Goal: Information Seeking & Learning: Compare options

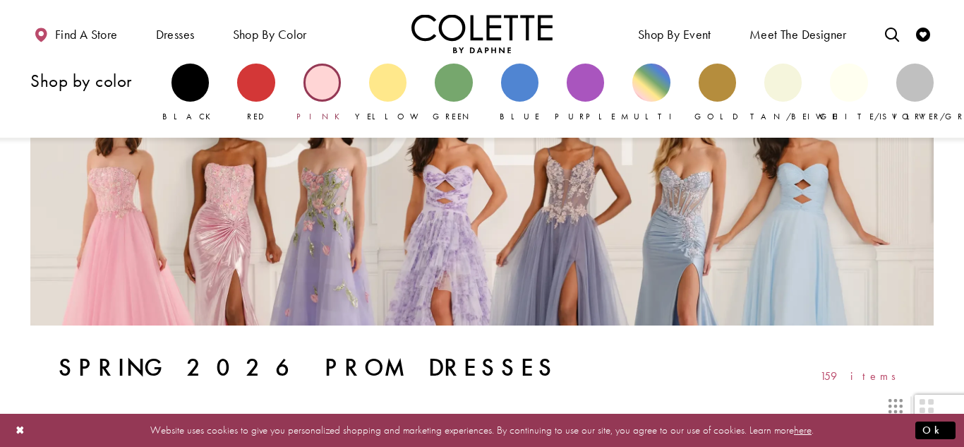
click at [325, 85] on div "Primary block" at bounding box center [322, 82] width 37 height 37
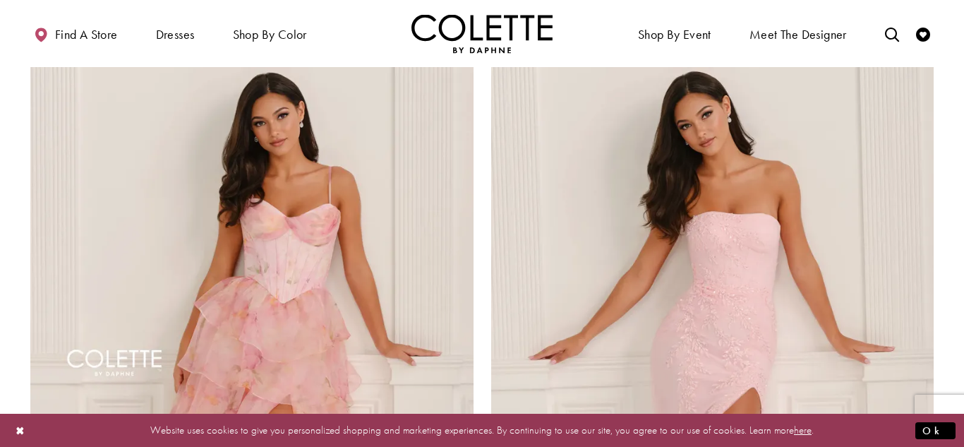
scroll to position [2238, 0]
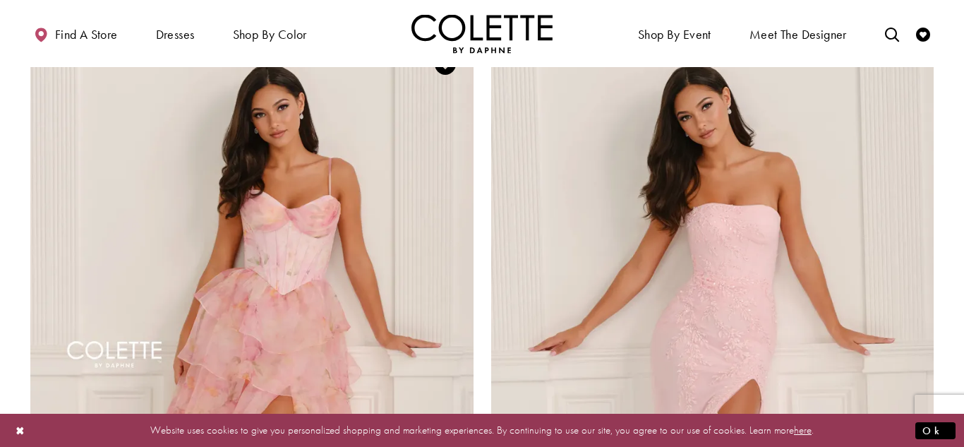
click at [288, 192] on img "Visit Colette by Daphne Style No. CL6123 Page" at bounding box center [251, 358] width 443 height 644
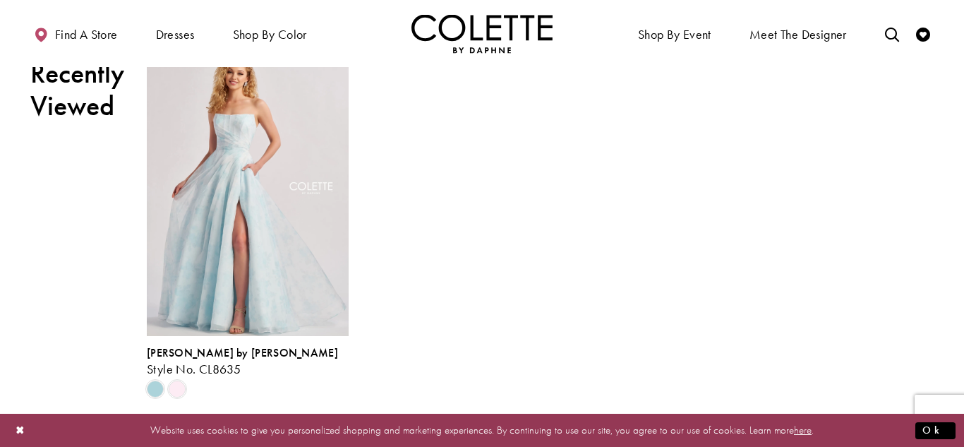
scroll to position [3203, 0]
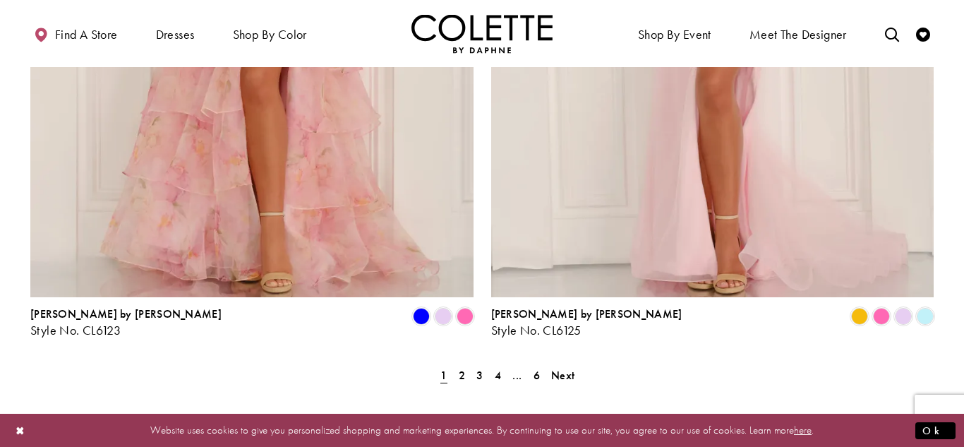
scroll to position [2624, 0]
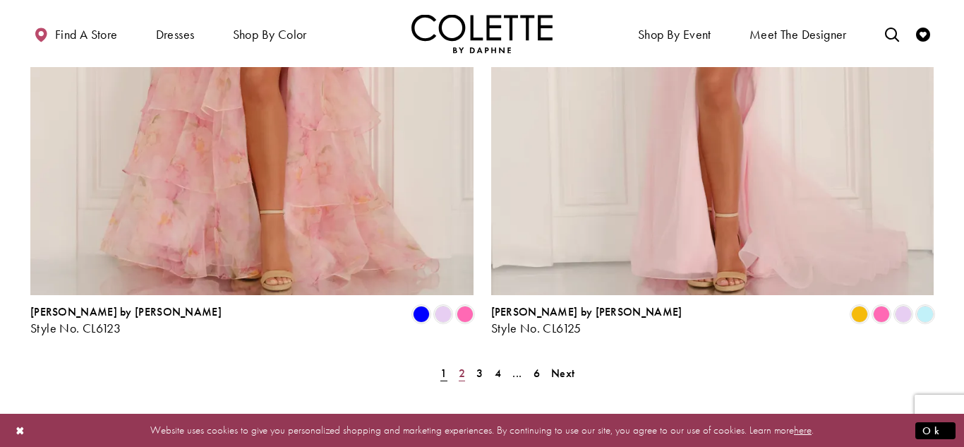
click at [462, 366] on span "2" at bounding box center [462, 373] width 6 height 15
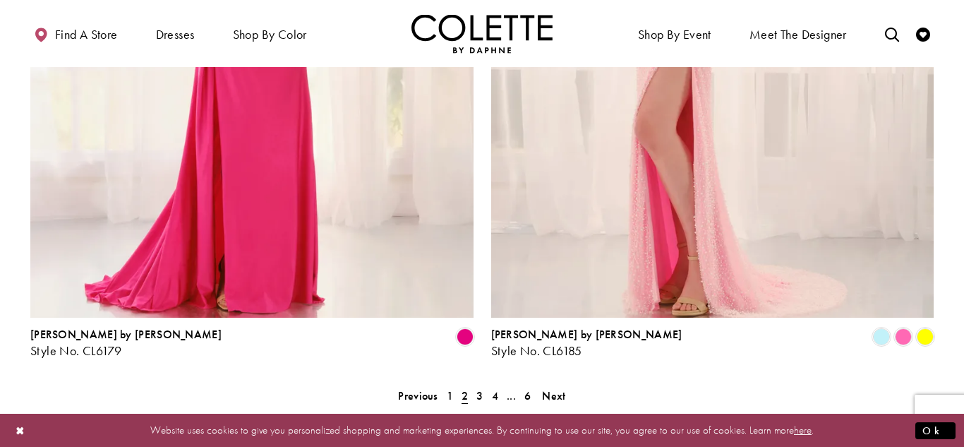
scroll to position [2606, 0]
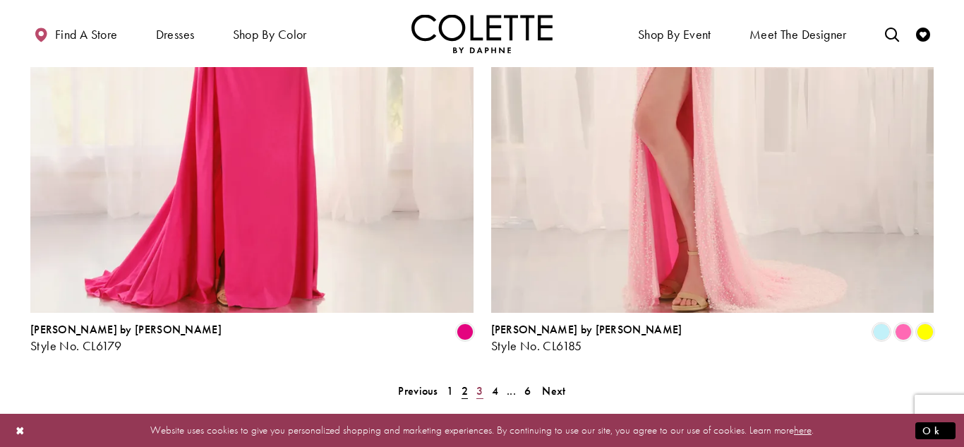
click at [479, 383] on span "3" at bounding box center [479, 390] width 6 height 15
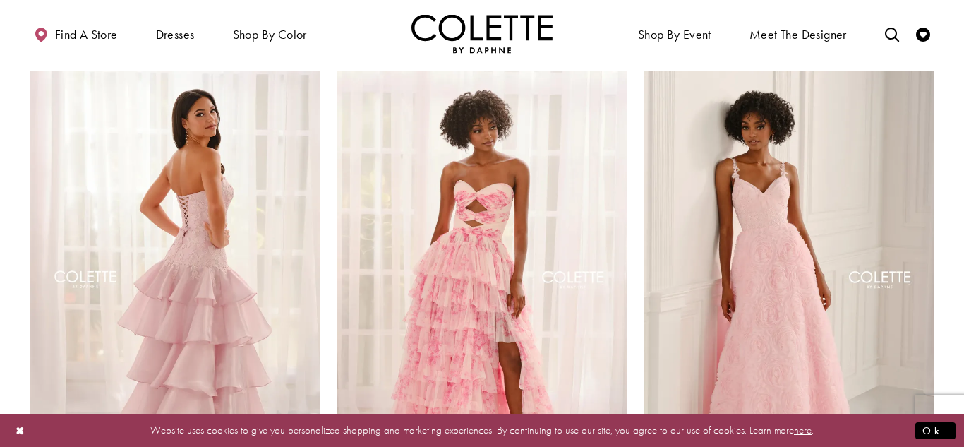
scroll to position [627, 0]
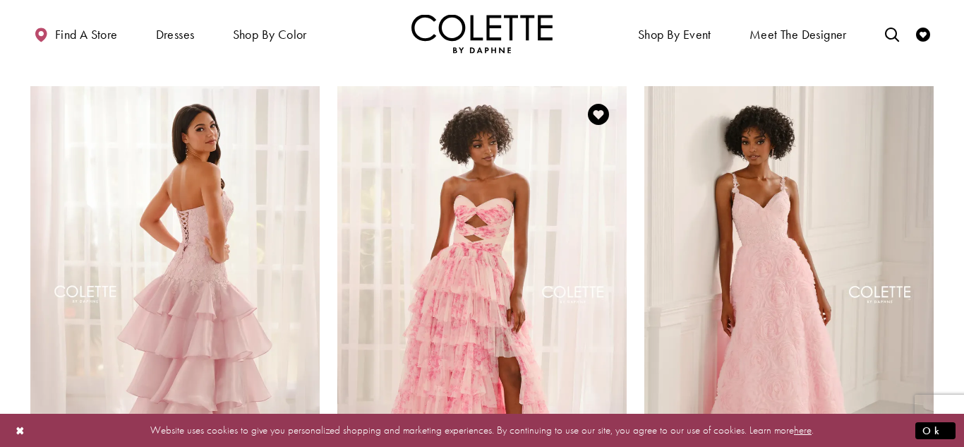
click at [459, 231] on img "Visit Colette by Daphne Style No. CL6217 Page" at bounding box center [481, 296] width 289 height 421
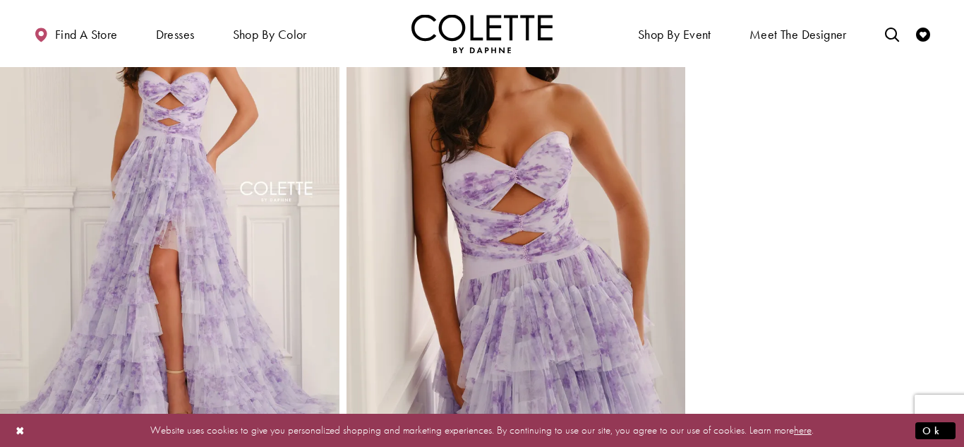
scroll to position [1137, 0]
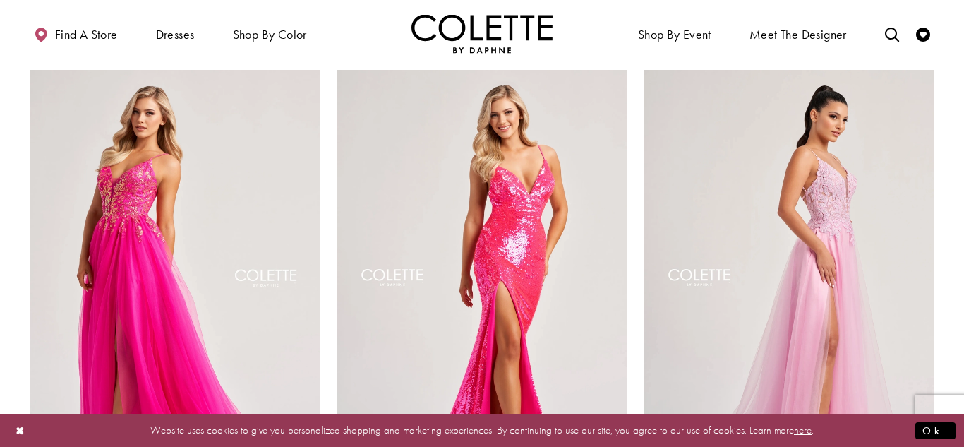
scroll to position [1149, 0]
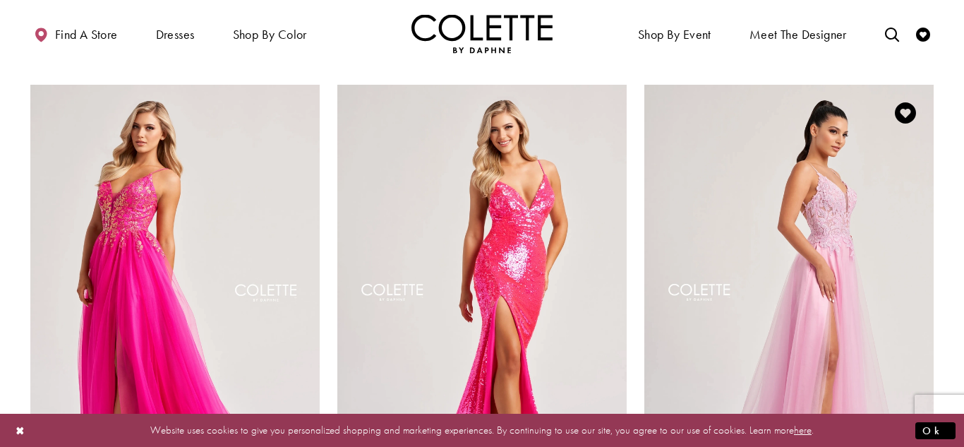
click at [851, 258] on img "Visit Colette by Daphne Style No. CL8100 Page" at bounding box center [788, 295] width 289 height 421
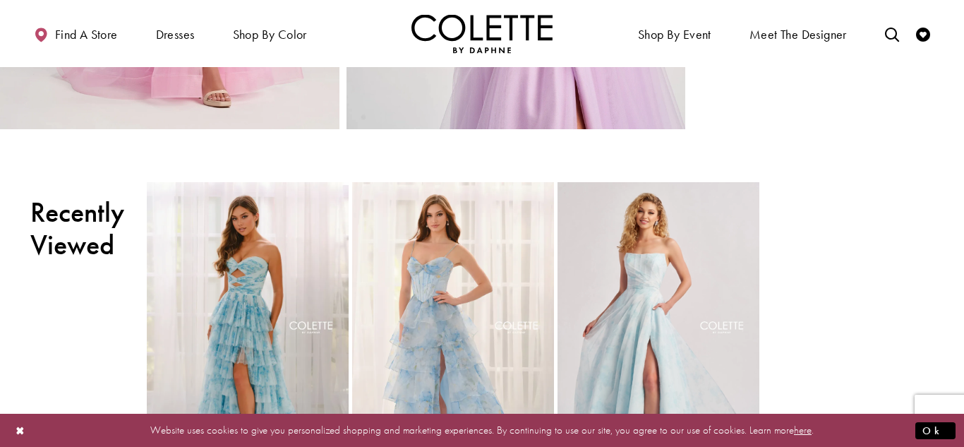
scroll to position [1484, 0]
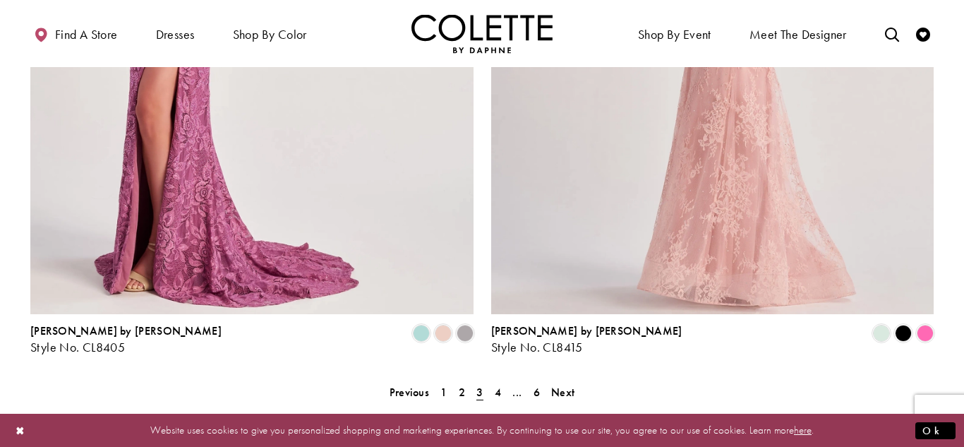
scroll to position [2607, 0]
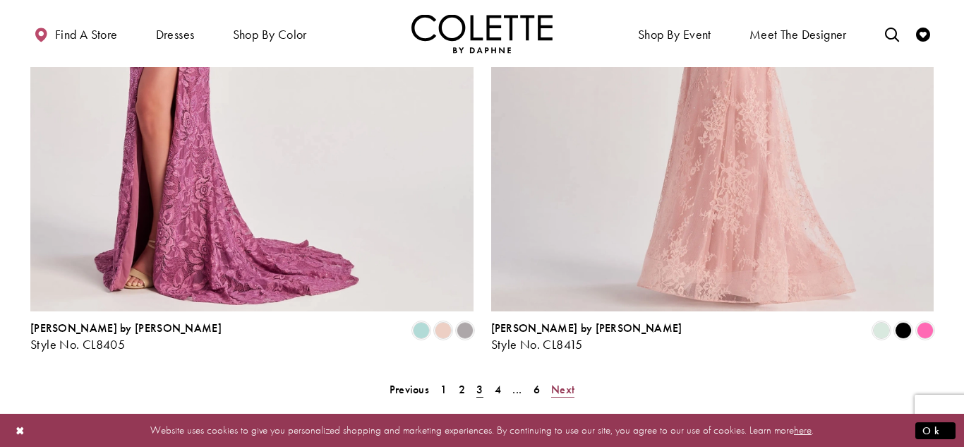
click at [562, 382] on span "Next" at bounding box center [562, 389] width 23 height 15
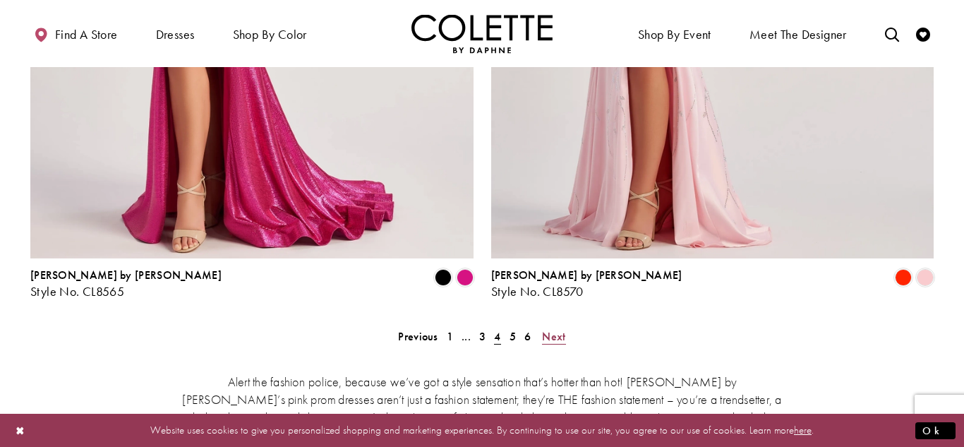
scroll to position [2661, 0]
click at [510, 328] on span "5" at bounding box center [513, 335] width 6 height 15
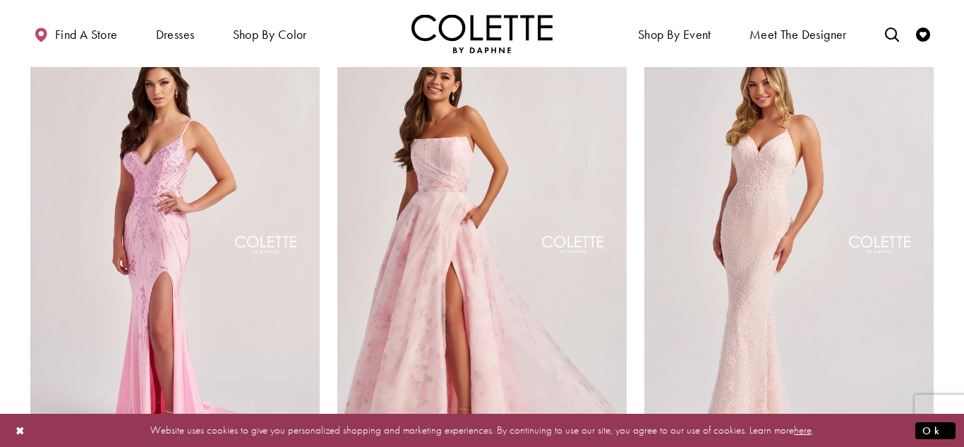
scroll to position [686, 0]
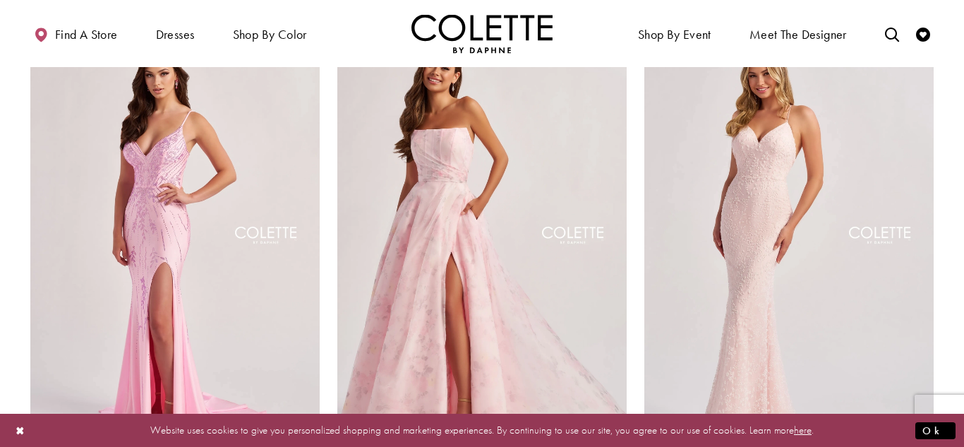
click at [467, 191] on img "Visit Colette by Daphne Style No. CL8635 Page" at bounding box center [481, 237] width 289 height 421
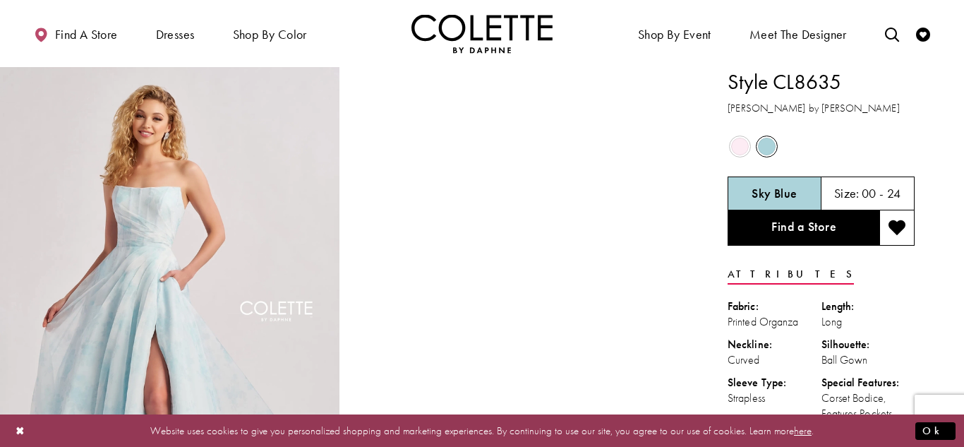
click at [740, 145] on span "Product color controls state depends on size chosen" at bounding box center [740, 147] width 18 height 18
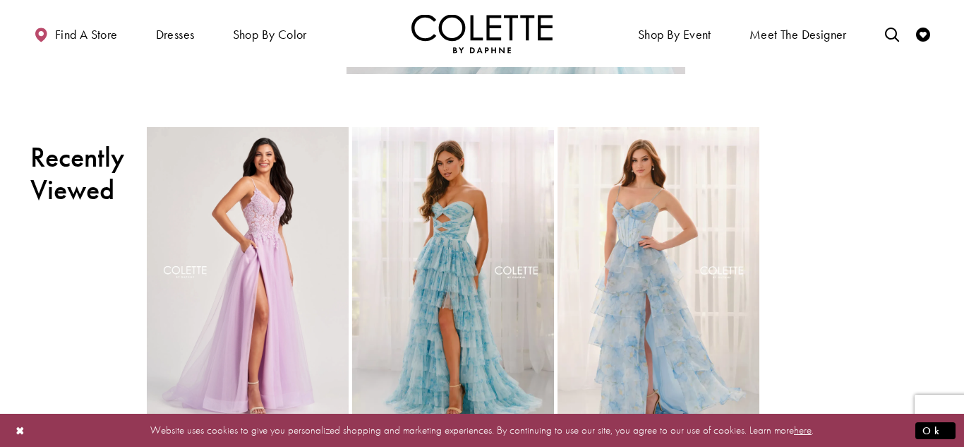
scroll to position [1538, 0]
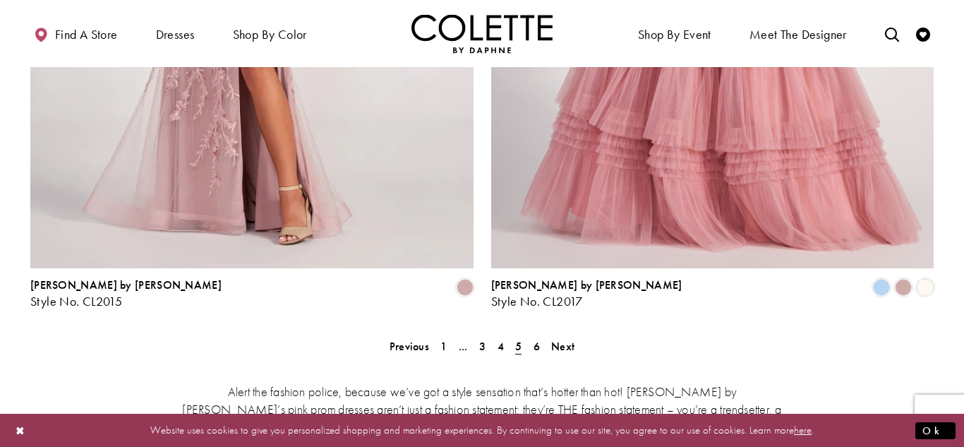
scroll to position [2664, 0]
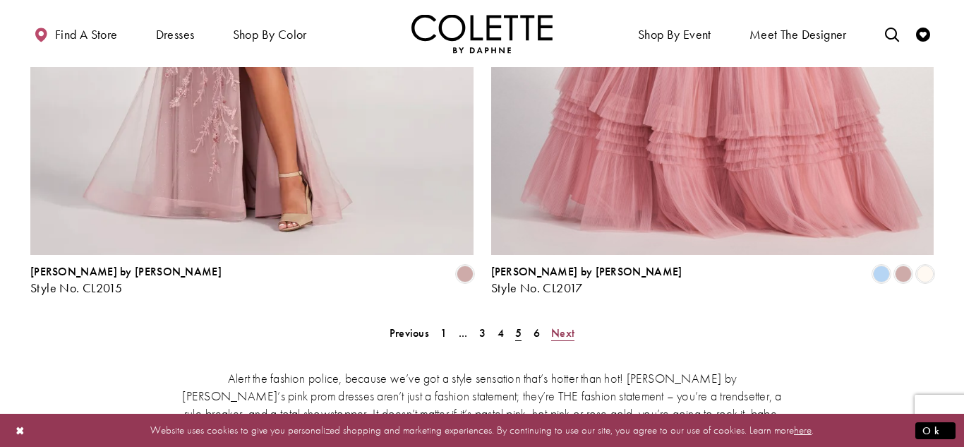
click at [564, 325] on span "Next" at bounding box center [562, 332] width 23 height 15
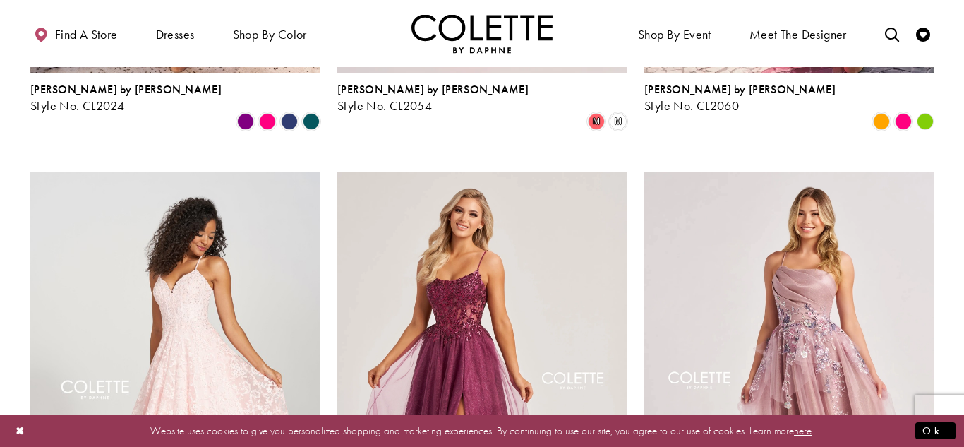
scroll to position [540, 0]
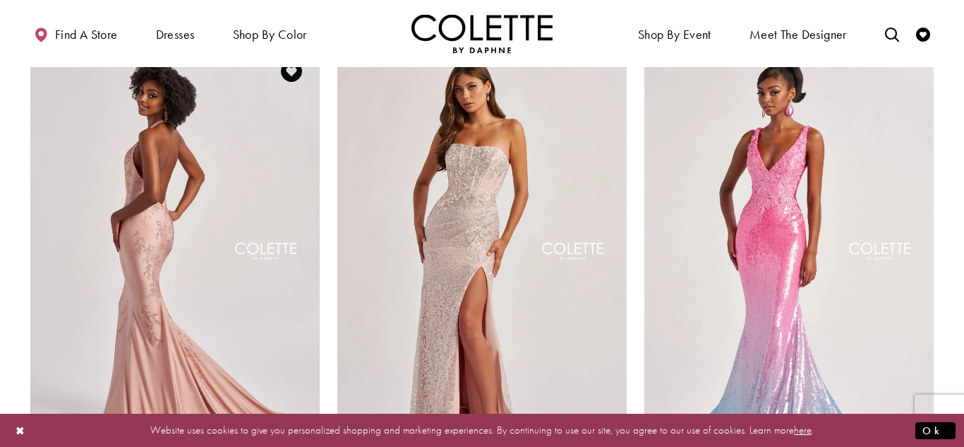
scroll to position [76, 0]
